Goal: Information Seeking & Learning: Check status

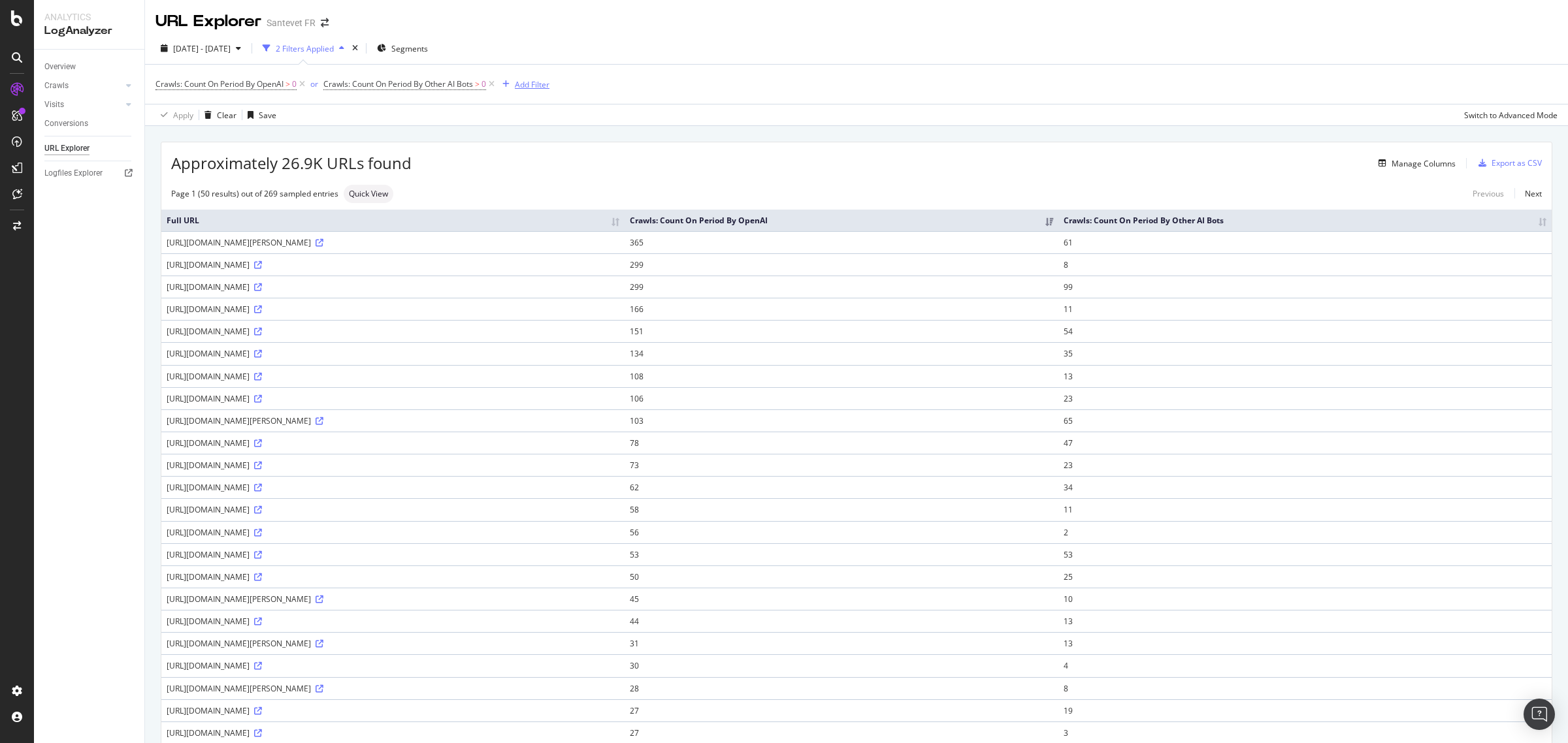
click at [538, 81] on div "Add Filter" at bounding box center [531, 84] width 35 height 11
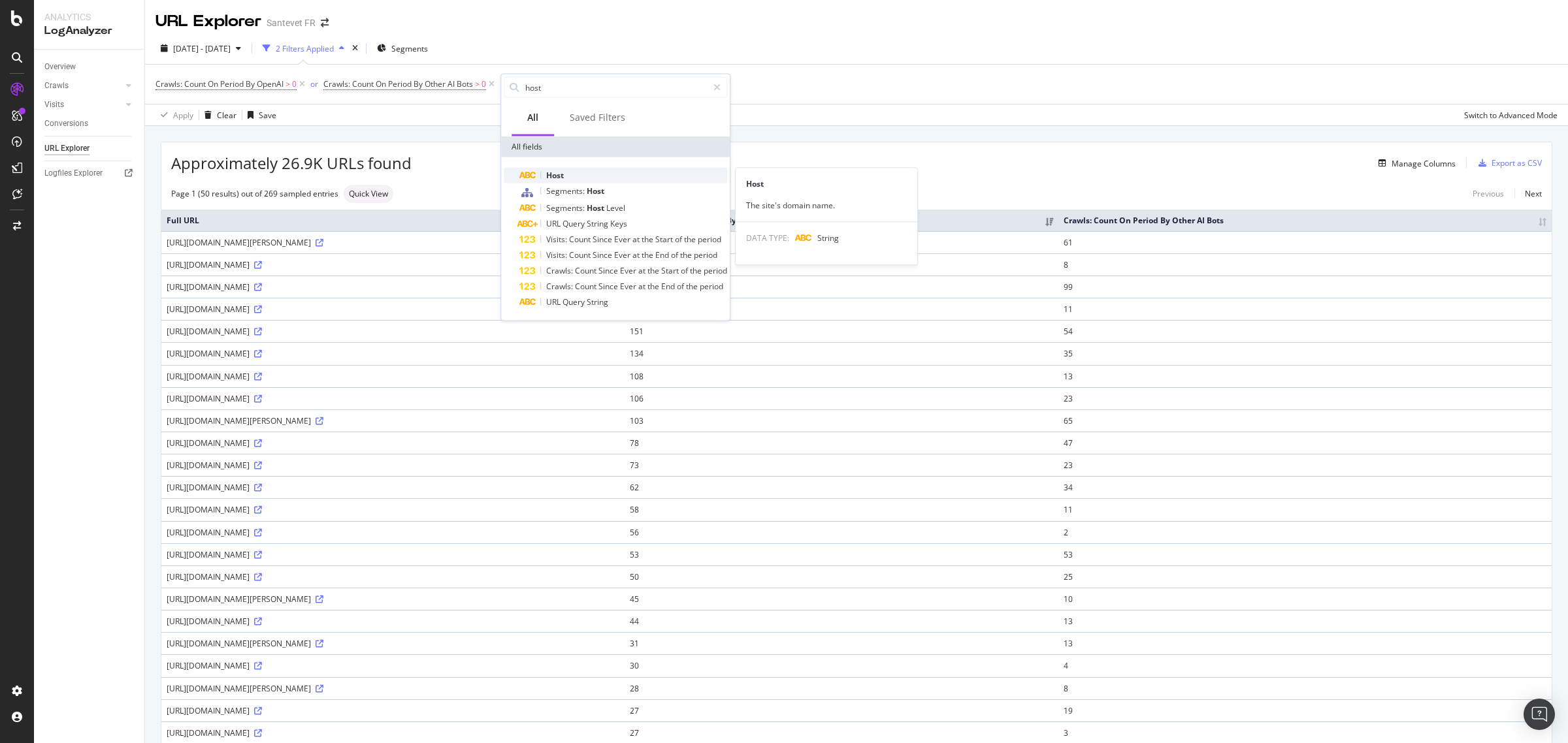
type input "host"
click at [566, 173] on div "Host" at bounding box center [623, 175] width 208 height 16
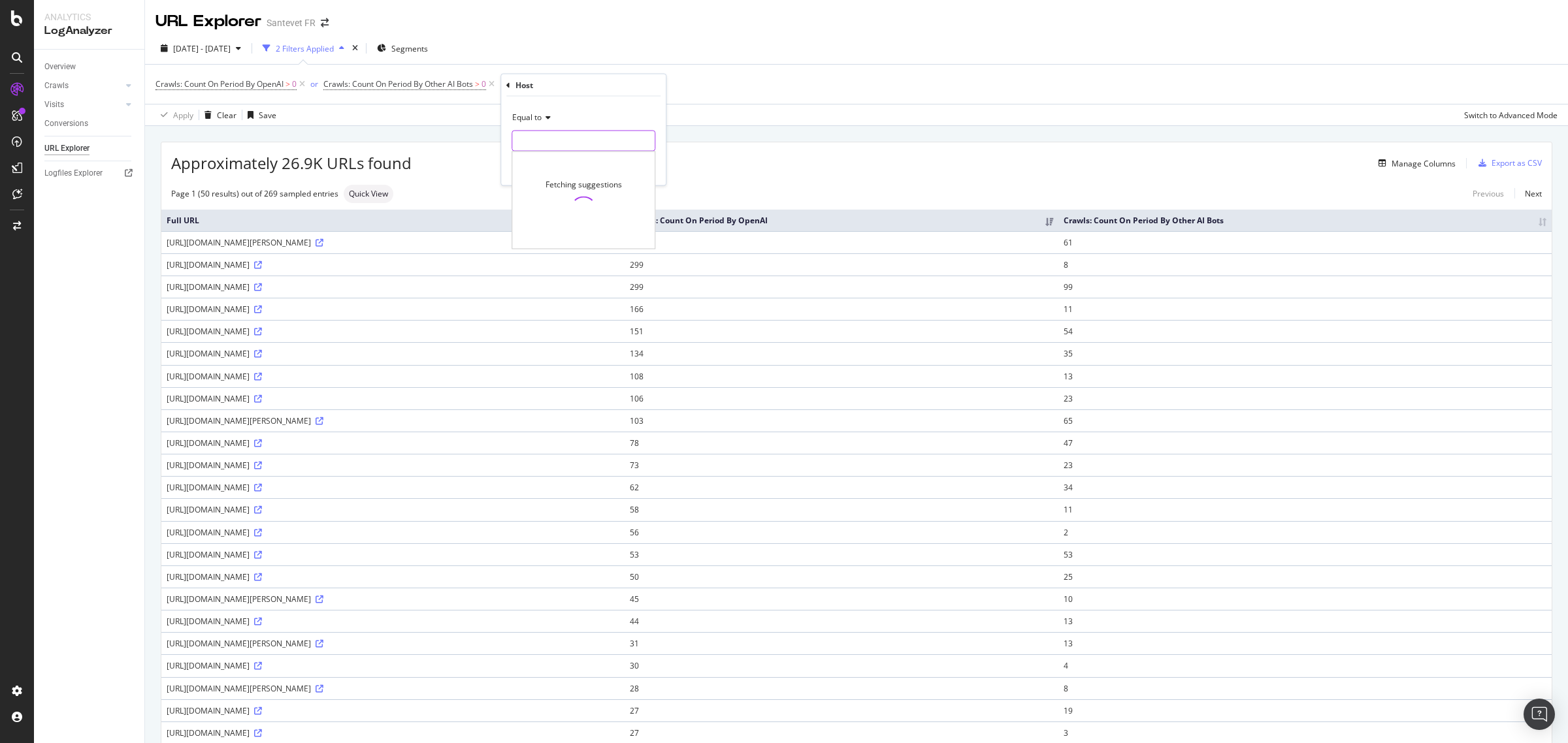
click at [543, 145] on input "text" at bounding box center [584, 141] width 143 height 21
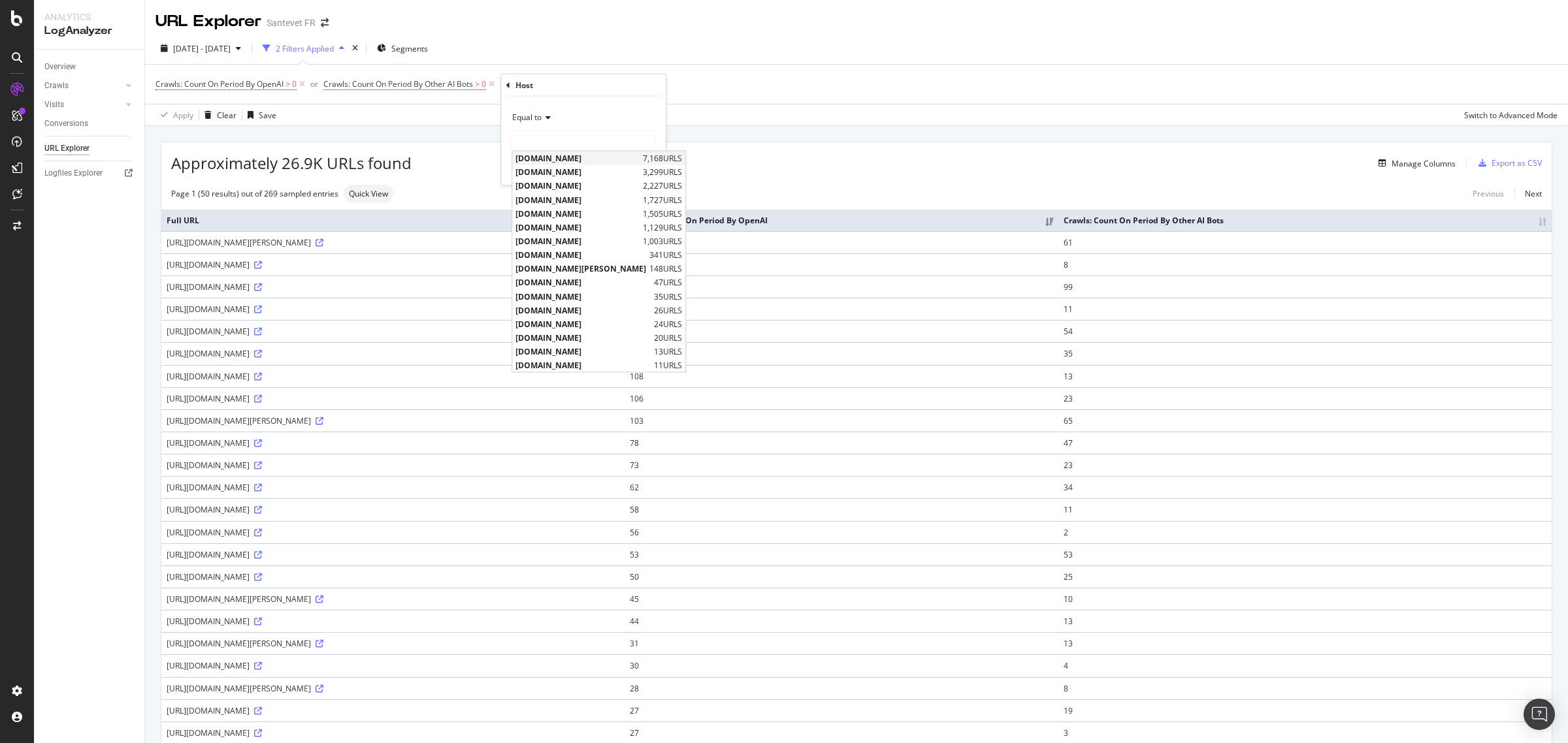
click at [547, 155] on span "www.santevet.com" at bounding box center [577, 158] width 124 height 11
type input "www.santevet.com"
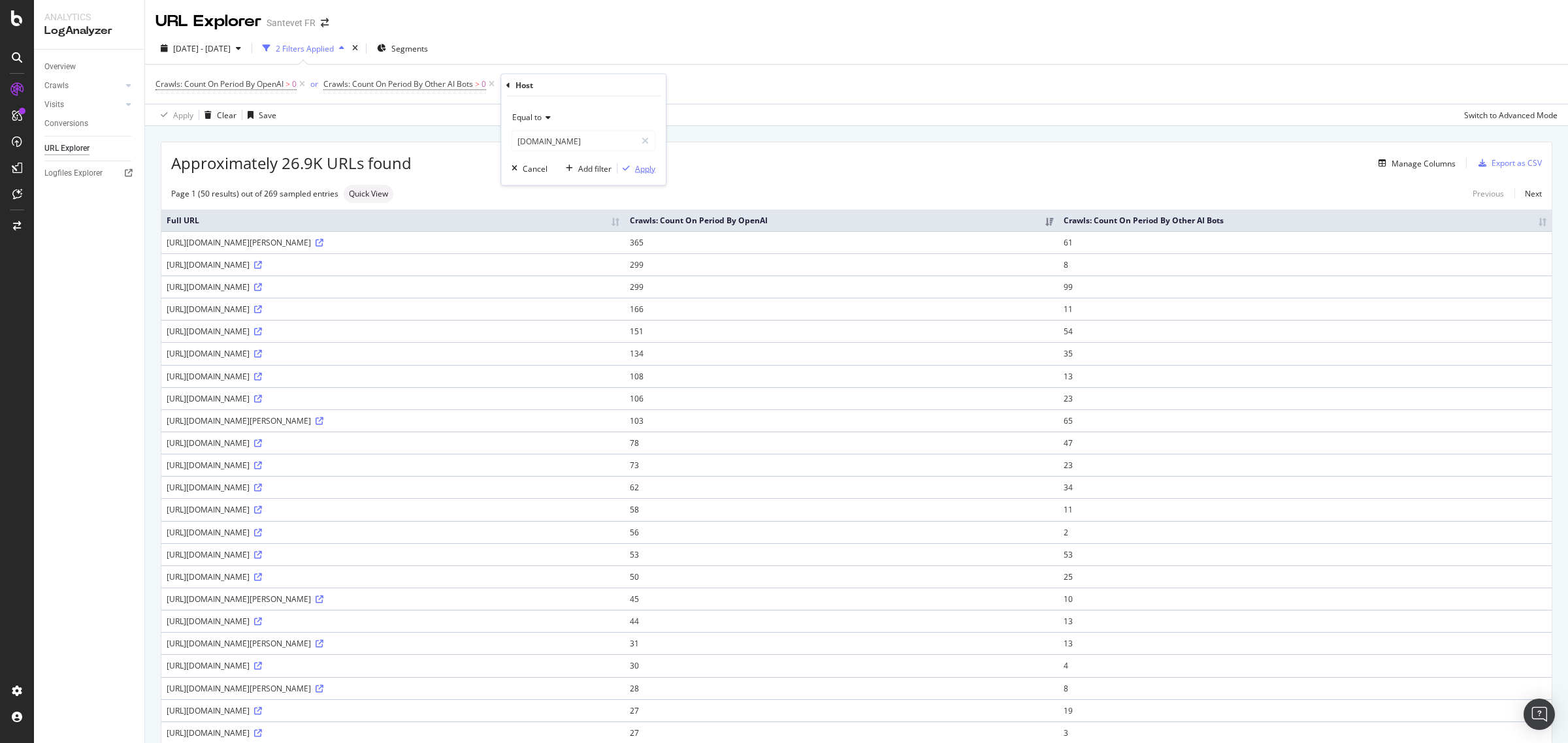
click at [635, 165] on div "Apply" at bounding box center [645, 167] width 20 height 11
click at [62, 62] on div "Overview" at bounding box center [60, 67] width 32 height 14
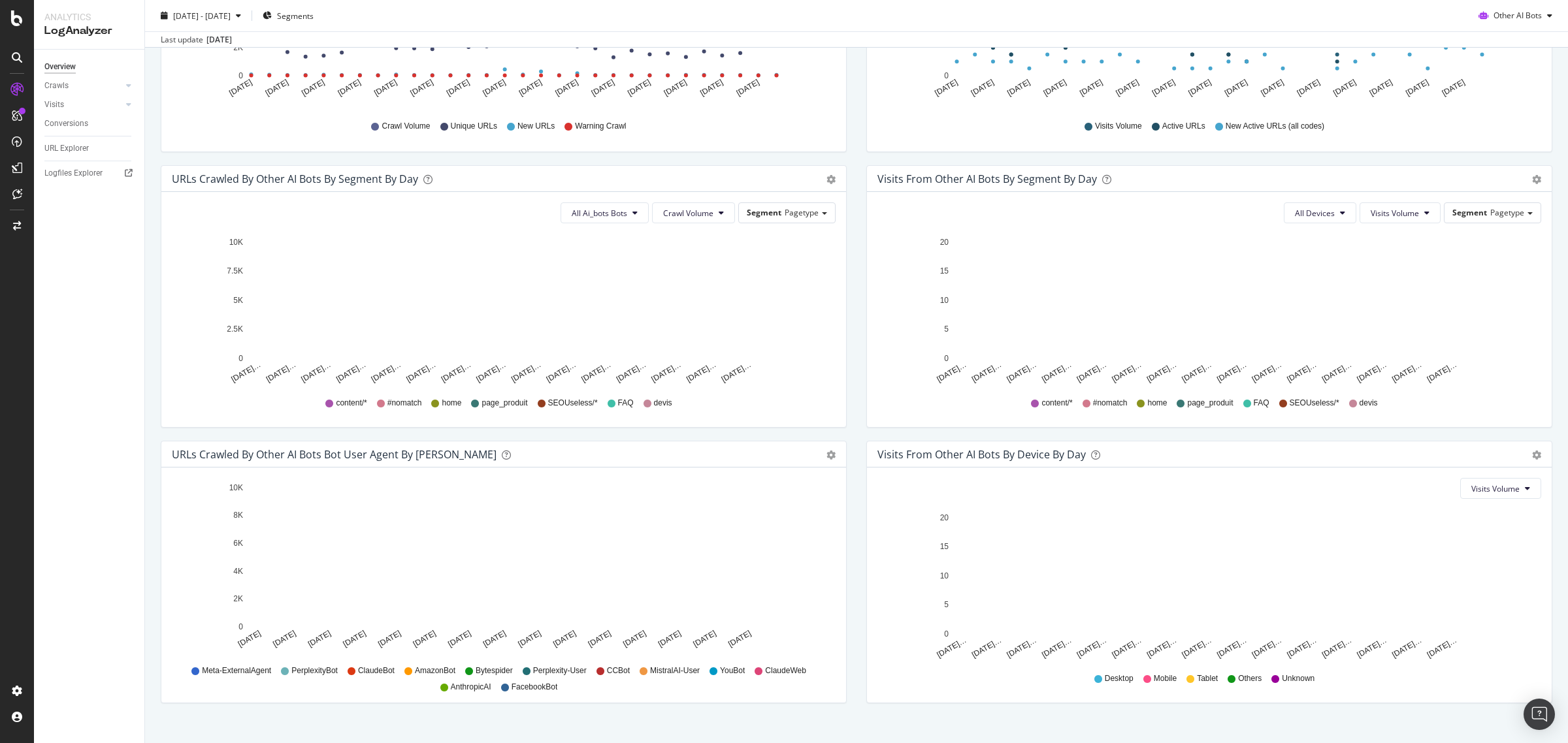
scroll to position [346, 0]
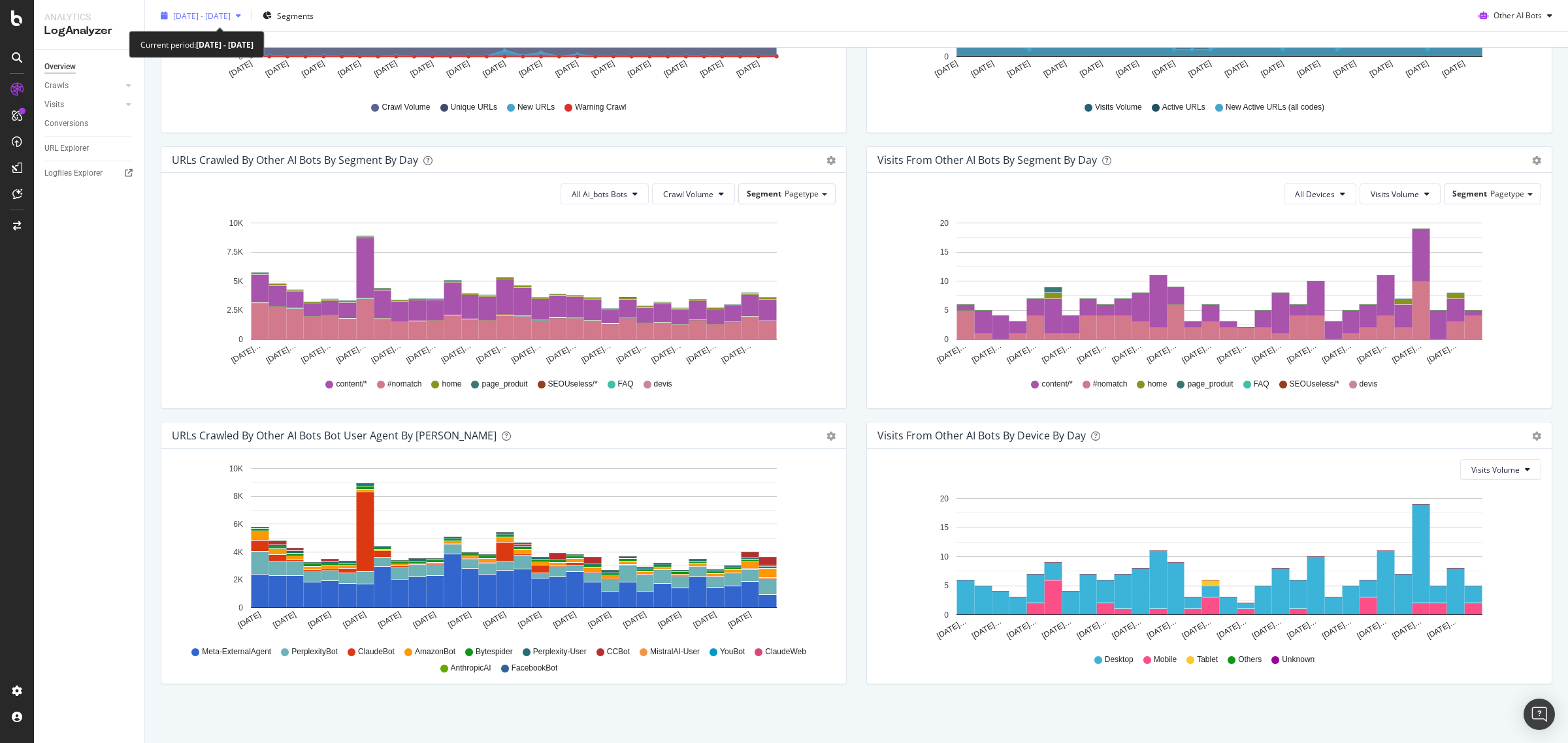
click at [231, 15] on span "2025 Apr. 25th - May. 24th" at bounding box center [202, 15] width 57 height 11
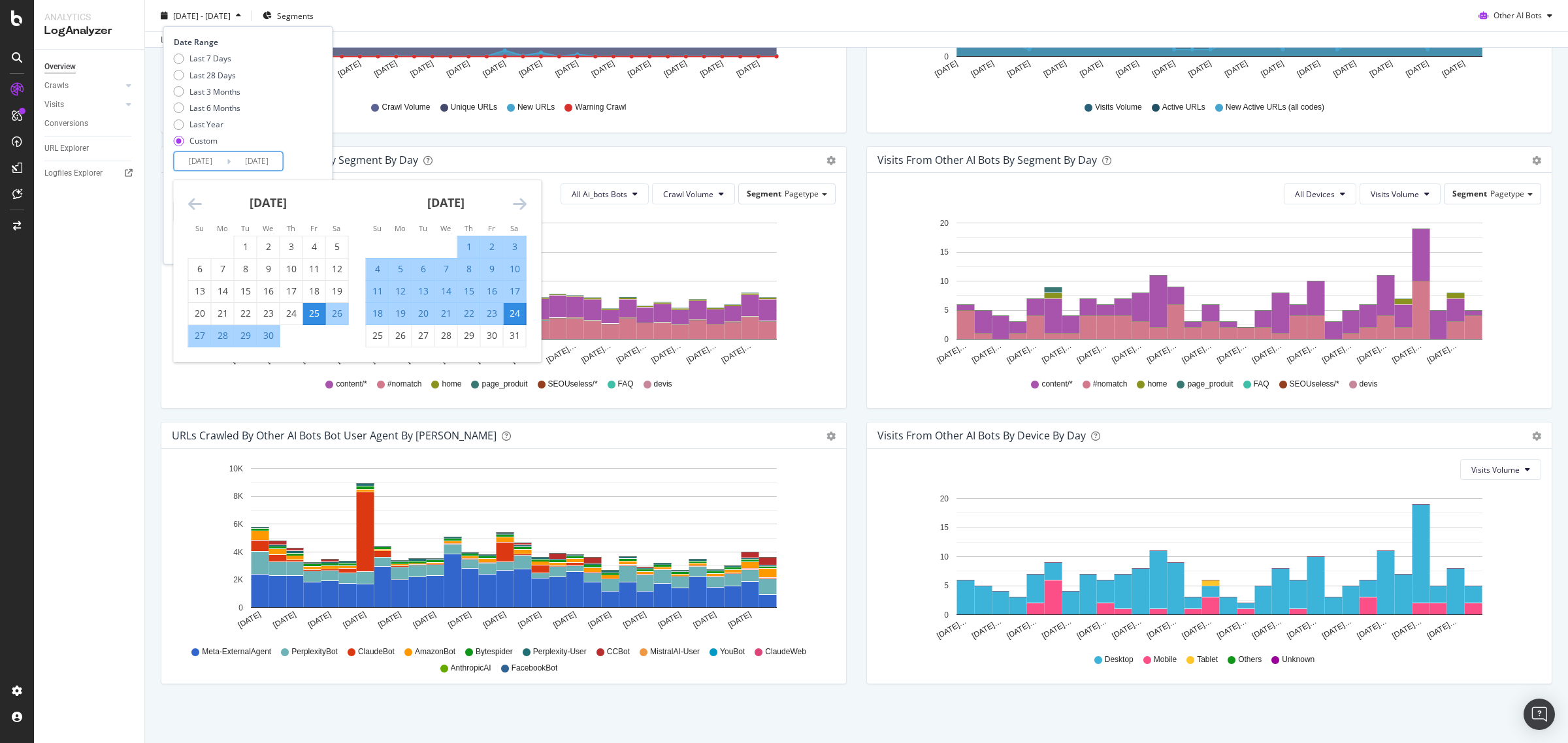
click at [241, 164] on input "2025/05/24" at bounding box center [257, 161] width 53 height 18
click at [516, 204] on icon "Move forward to switch to the next month." at bounding box center [520, 204] width 14 height 16
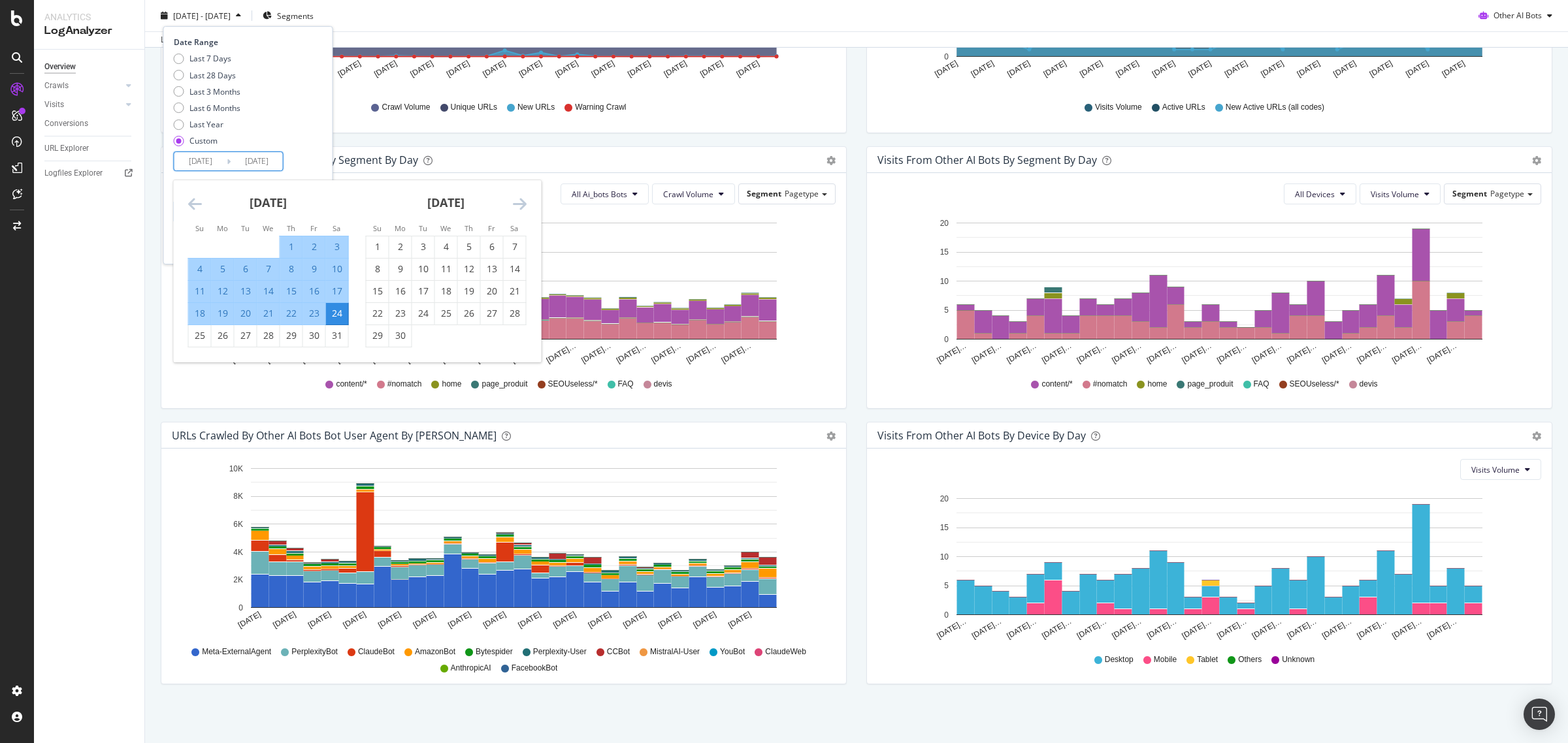
click at [516, 204] on icon "Move forward to switch to the next month." at bounding box center [520, 204] width 14 height 16
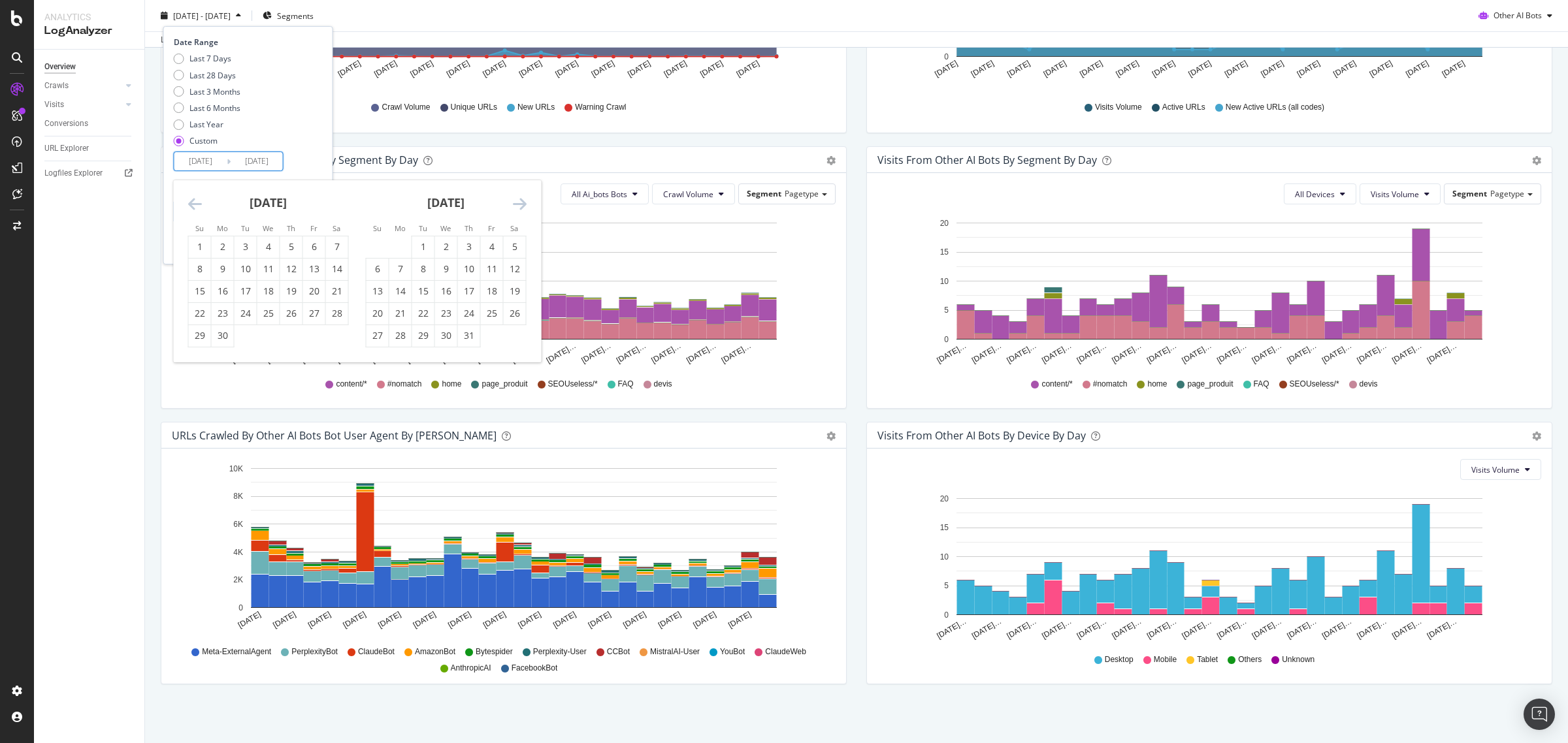
click at [516, 204] on icon "Move forward to switch to the next month." at bounding box center [520, 204] width 14 height 16
click at [250, 241] on div "1" at bounding box center [246, 247] width 22 height 13
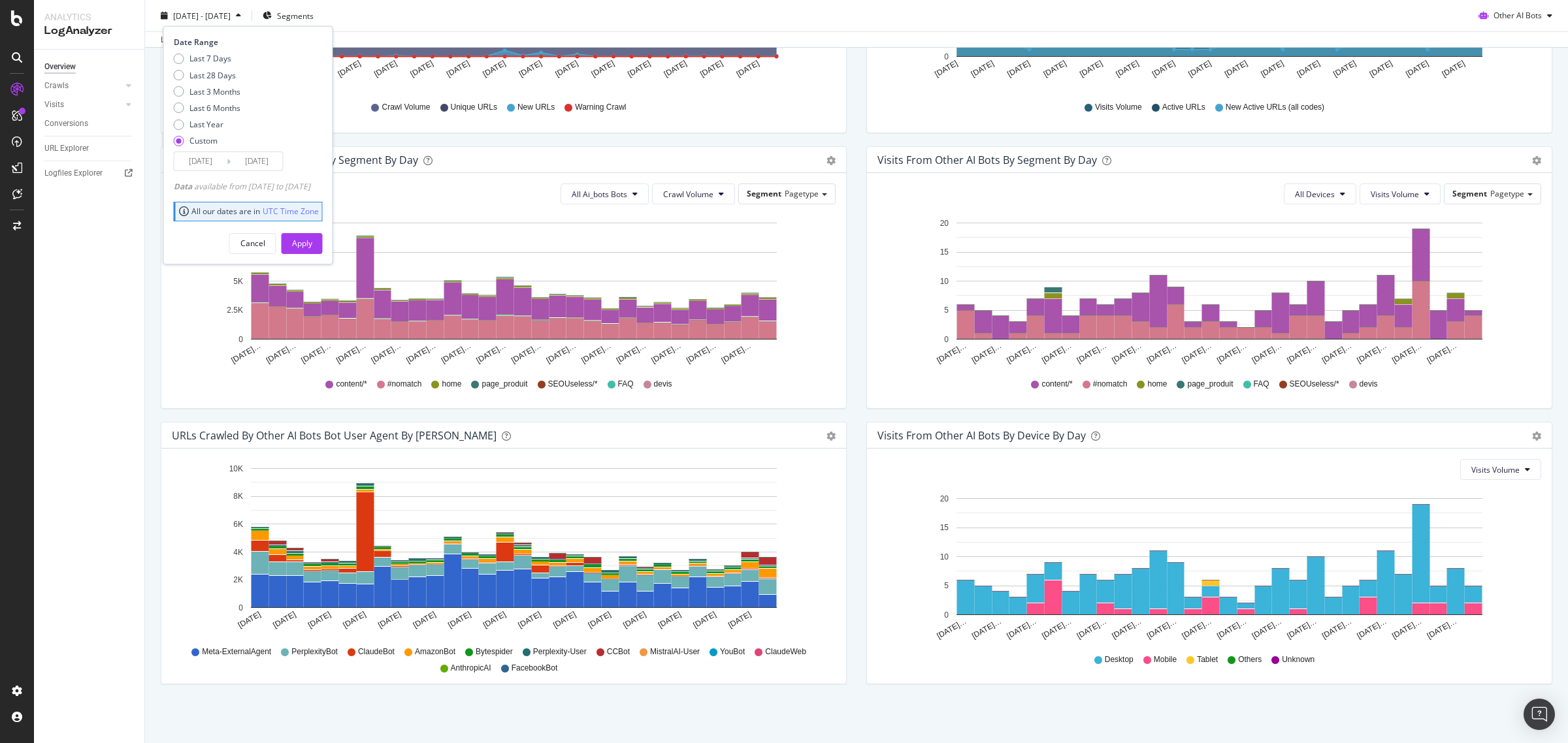
click at [272, 161] on input "2025/07/01" at bounding box center [257, 161] width 53 height 18
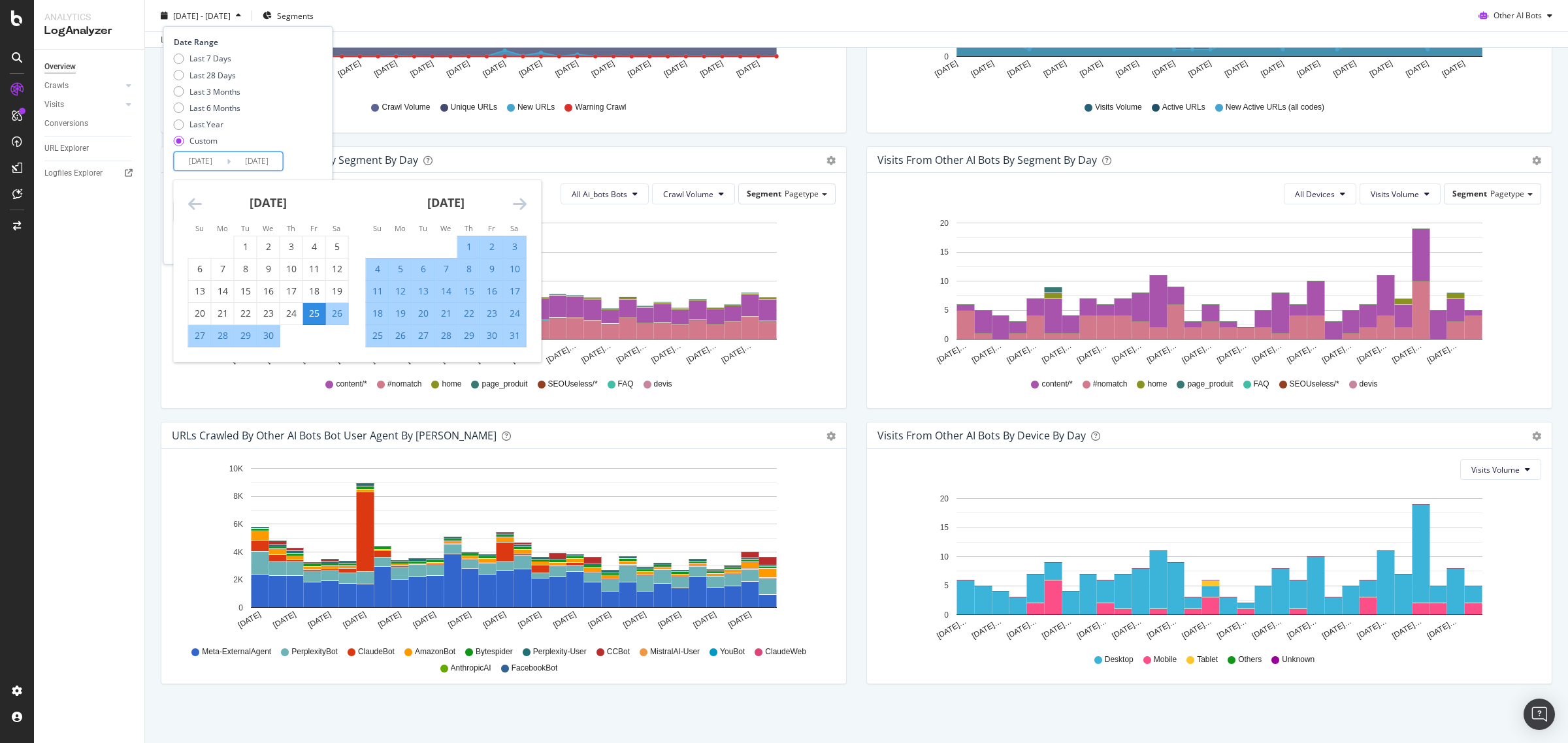
click at [516, 204] on icon "Move forward to switch to the next month." at bounding box center [520, 204] width 14 height 16
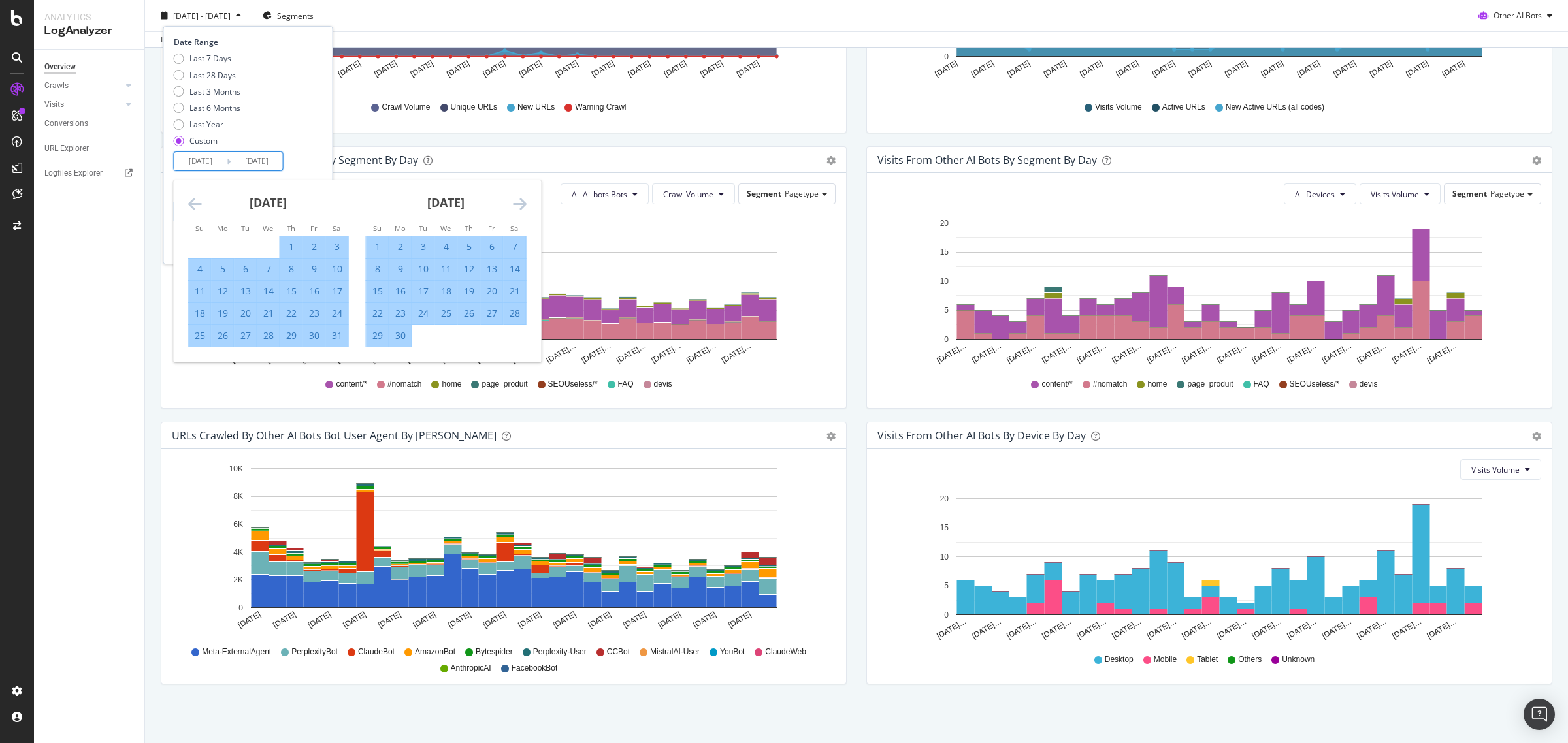
click at [516, 204] on icon "Move forward to switch to the next month." at bounding box center [520, 204] width 14 height 16
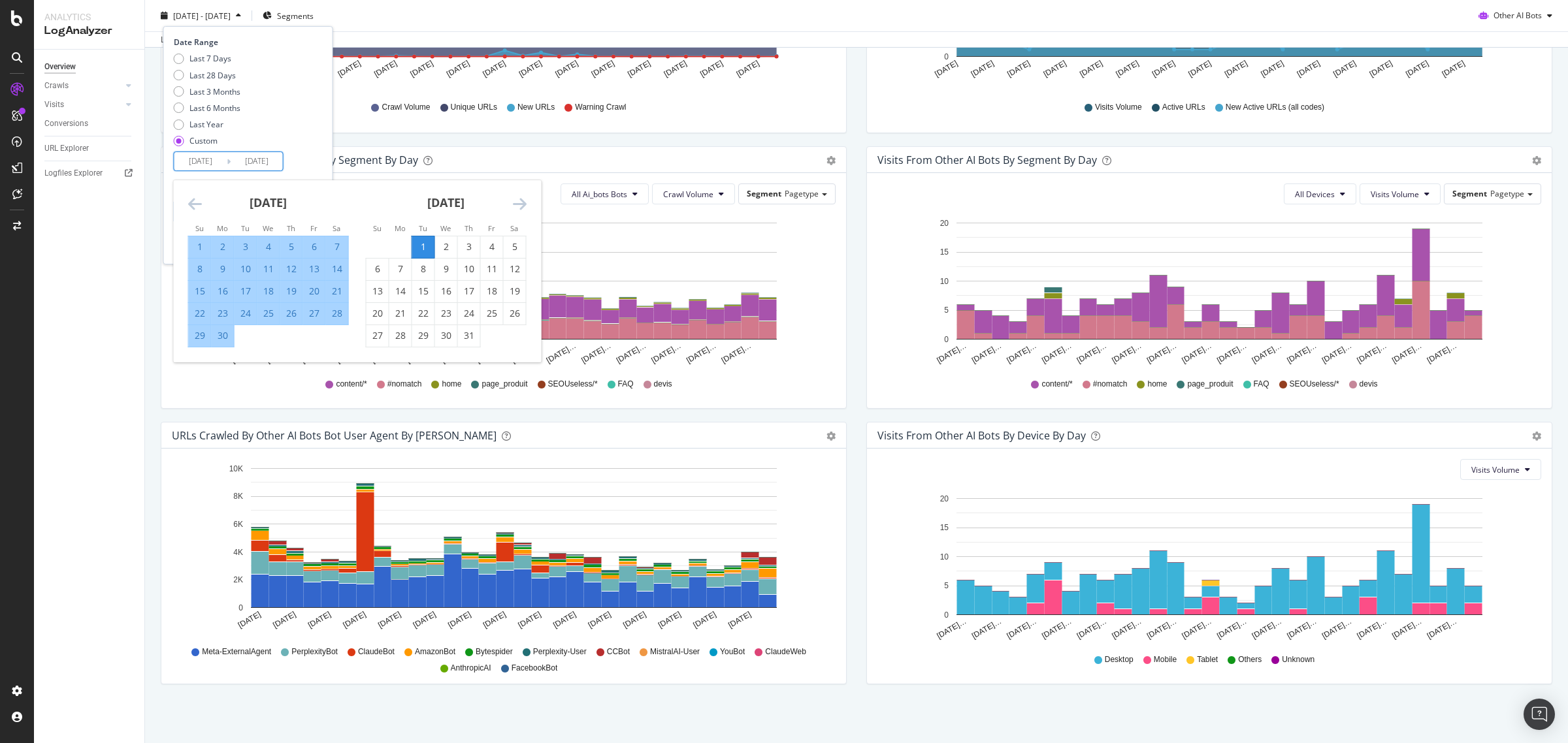
click at [516, 204] on icon "Move forward to switch to the next month." at bounding box center [520, 204] width 14 height 16
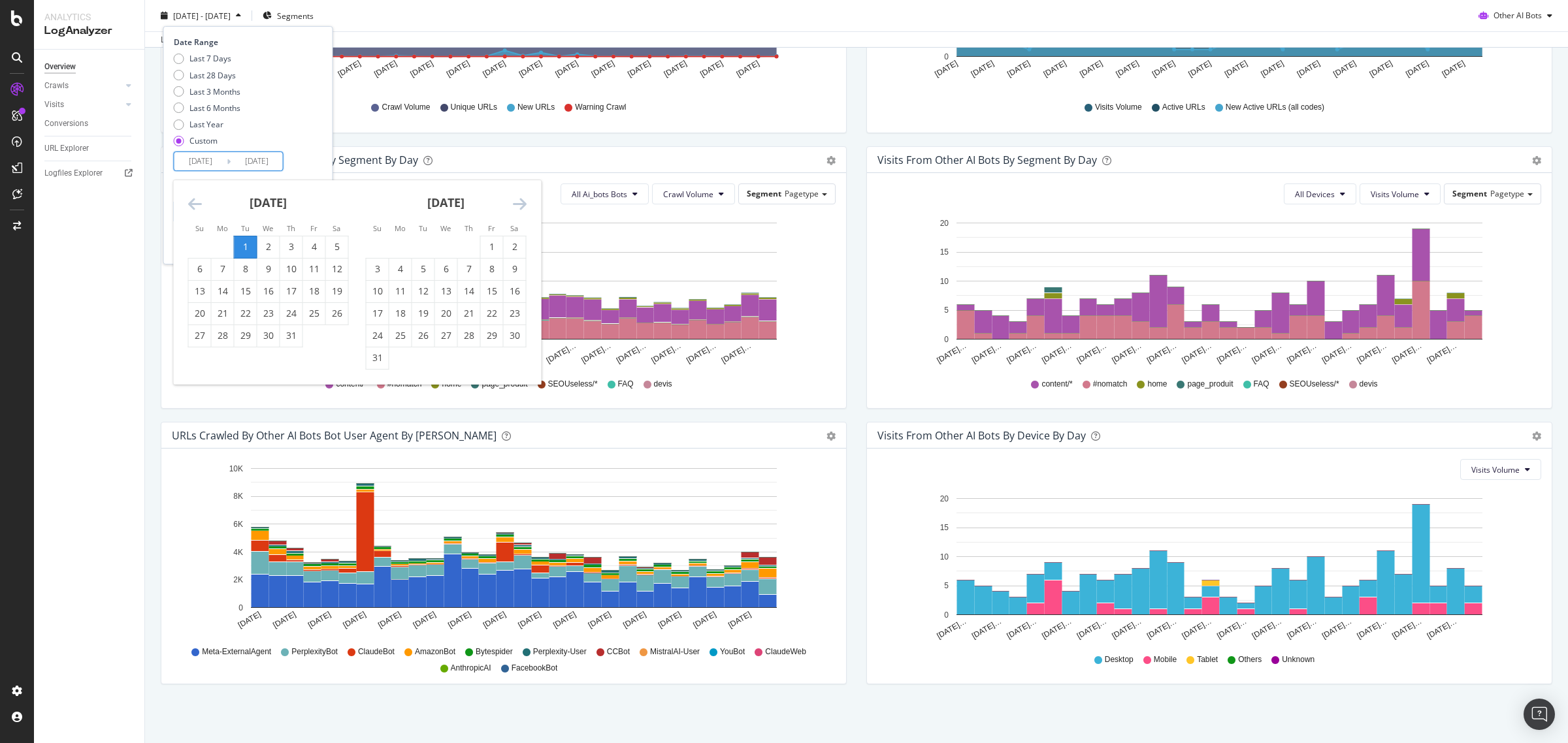
click at [516, 204] on icon "Move forward to switch to the next month." at bounding box center [520, 204] width 14 height 16
click at [421, 338] on div "30" at bounding box center [423, 335] width 22 height 13
type input "2025/09/30"
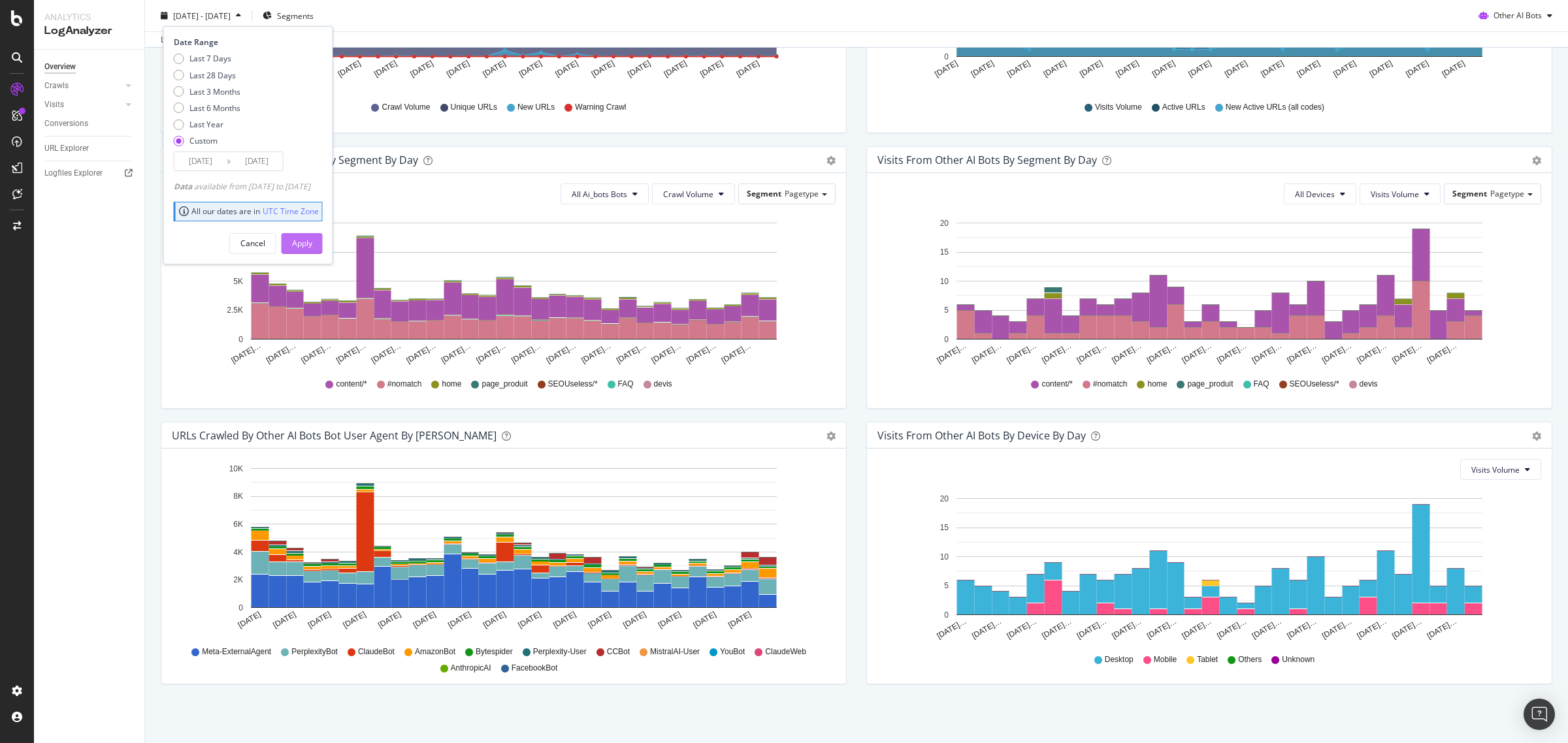
click at [312, 242] on div "Apply" at bounding box center [302, 243] width 20 height 11
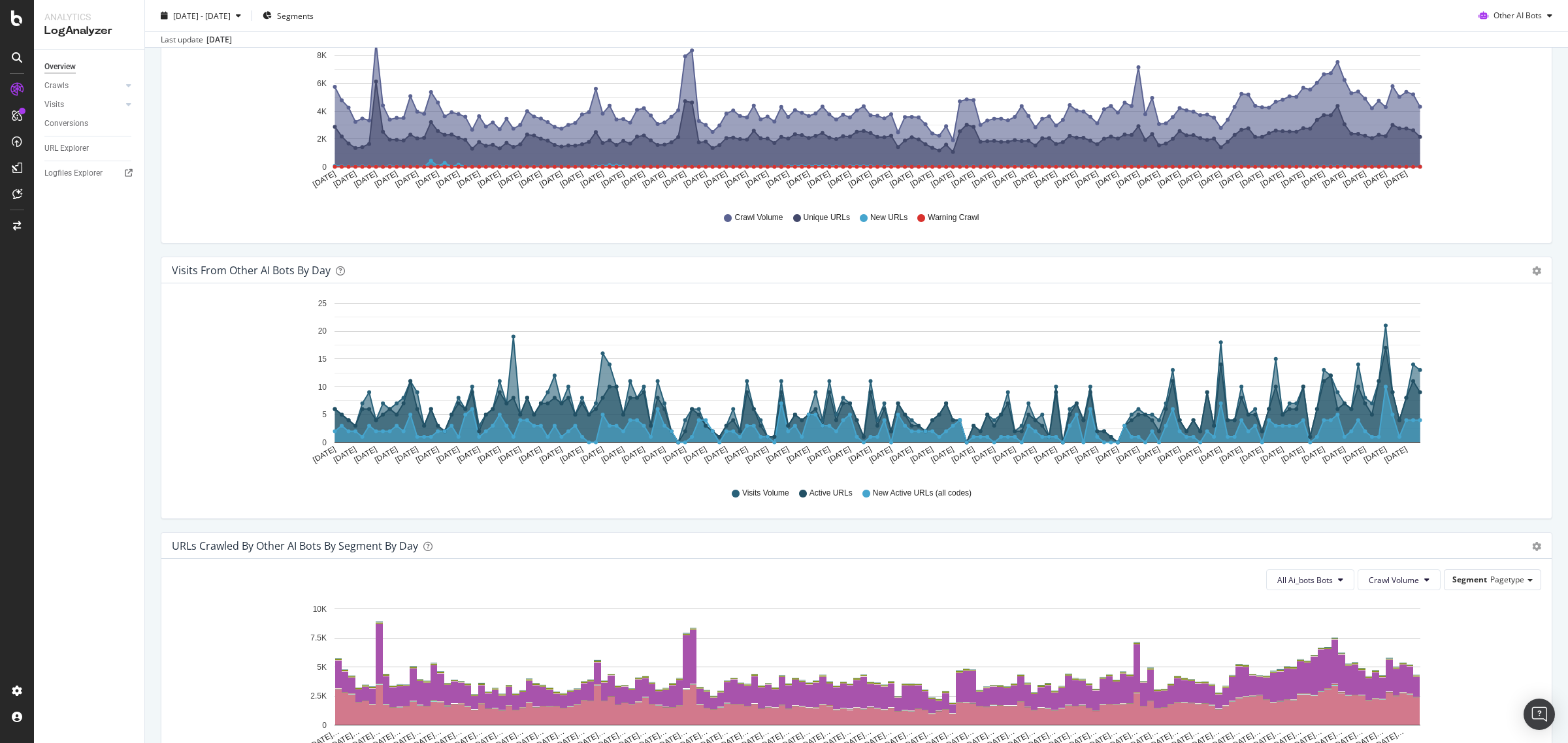
scroll to position [20, 0]
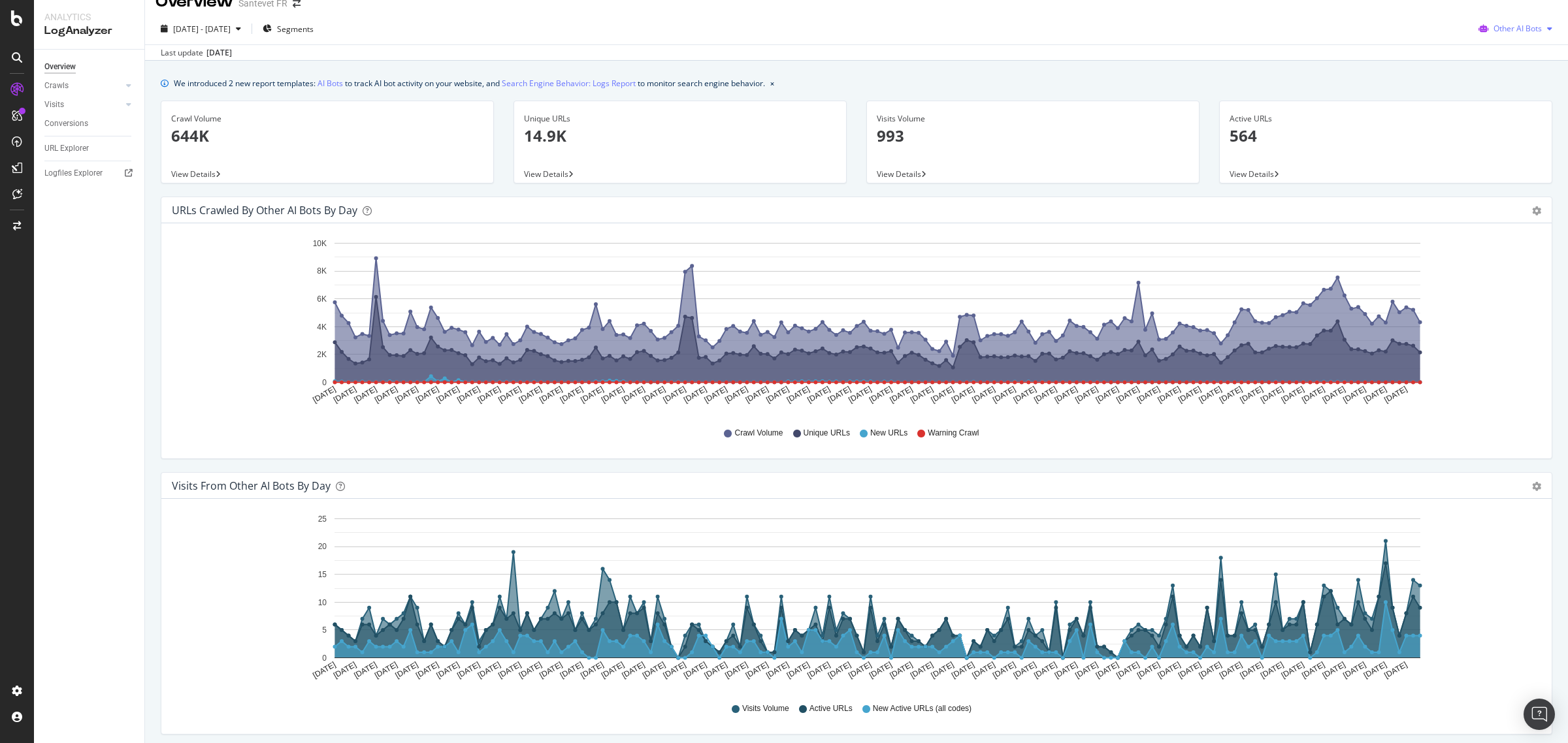
click at [1536, 34] on div "Other AI Bots" at bounding box center [1515, 29] width 84 height 20
click at [1512, 99] on span "OpenAI" at bounding box center [1517, 103] width 51 height 12
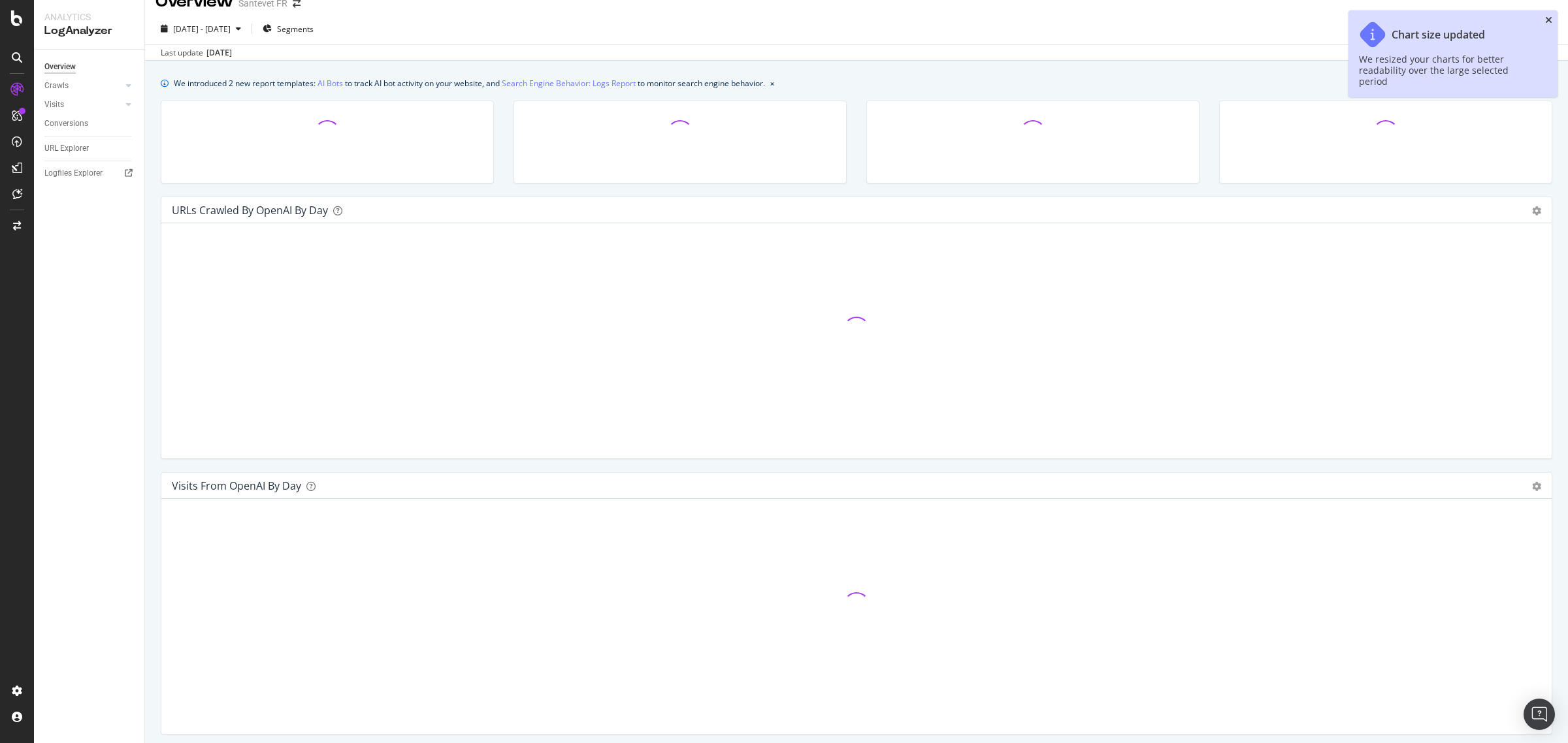
click at [1546, 18] on icon "close toast" at bounding box center [1548, 20] width 7 height 9
